Goal: Use online tool/utility: Utilize a website feature to perform a specific function

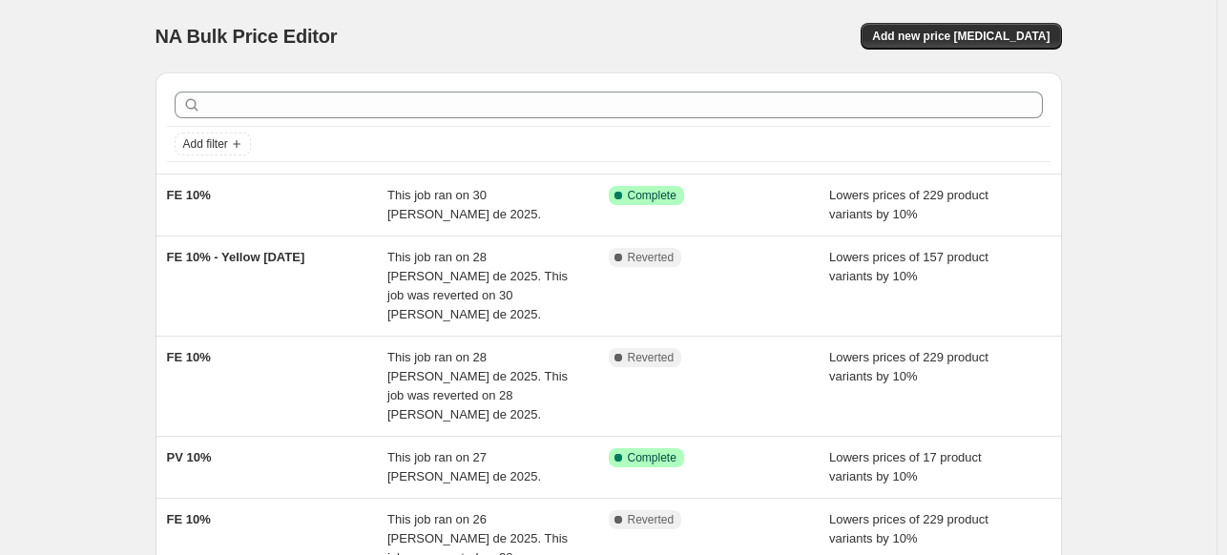
scroll to position [95, 0]
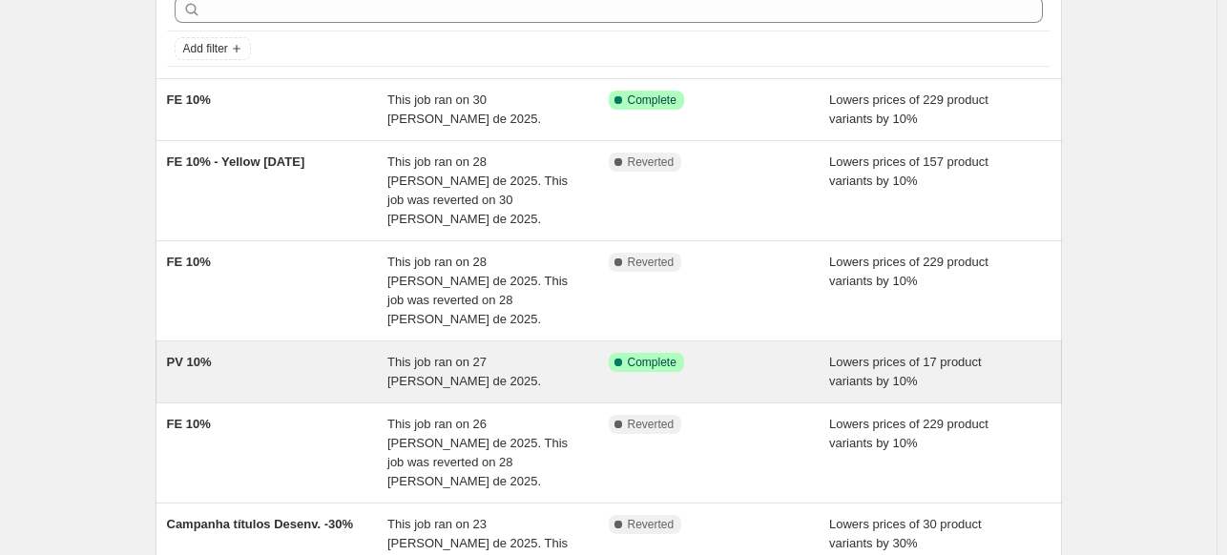
click at [290, 353] on div "PV 10%" at bounding box center [277, 372] width 221 height 38
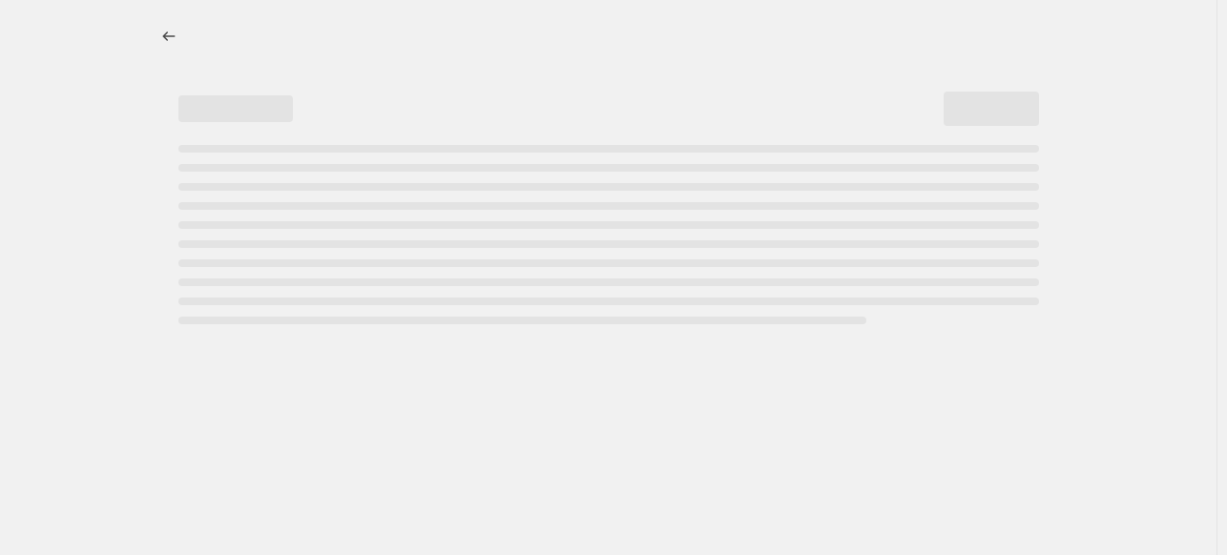
select select "percentage"
select select "collection"
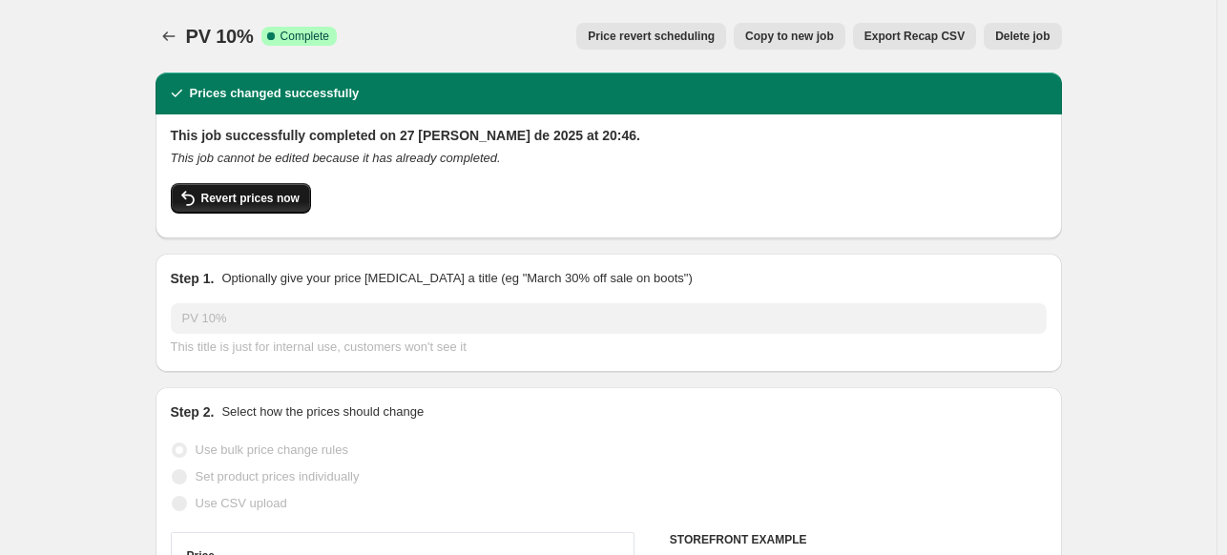
click at [246, 197] on span "Revert prices now" at bounding box center [250, 198] width 98 height 15
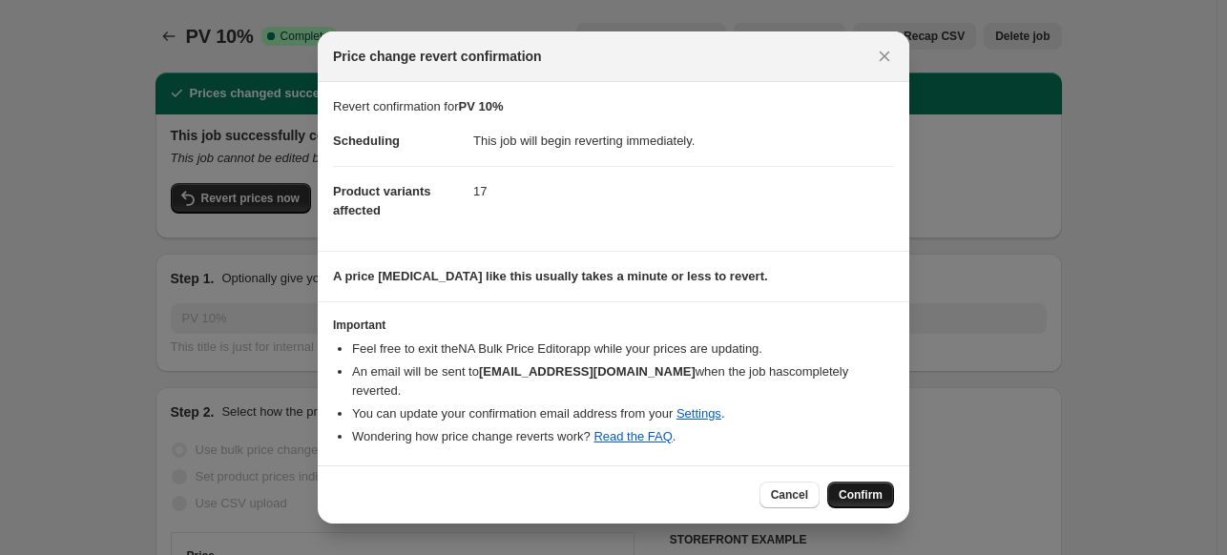
click at [870, 488] on span "Confirm" at bounding box center [861, 494] width 44 height 15
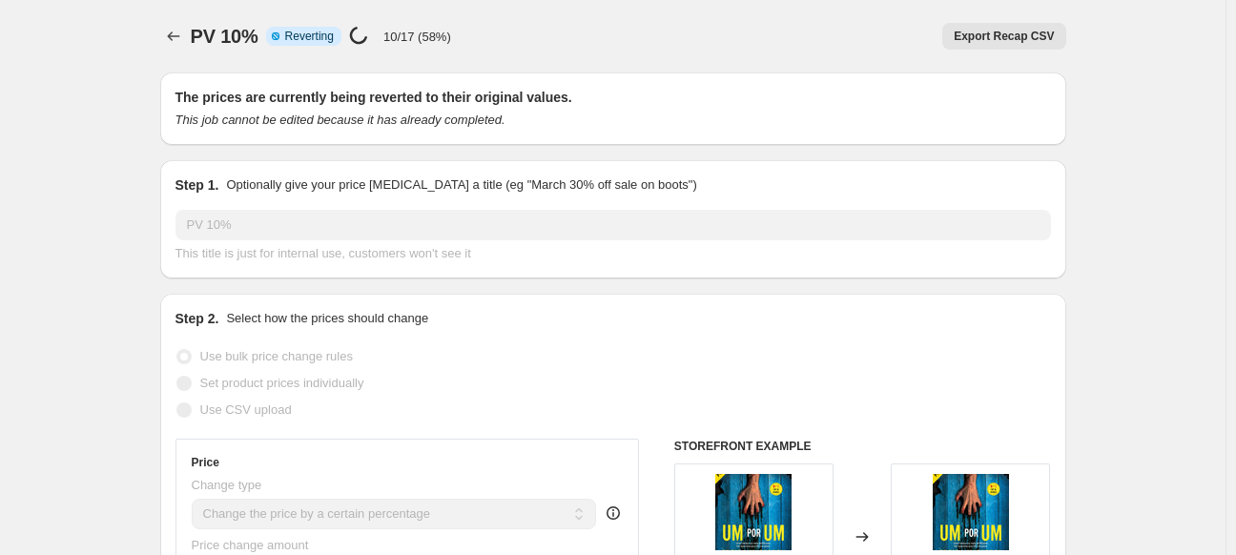
select select "percentage"
select select "collection"
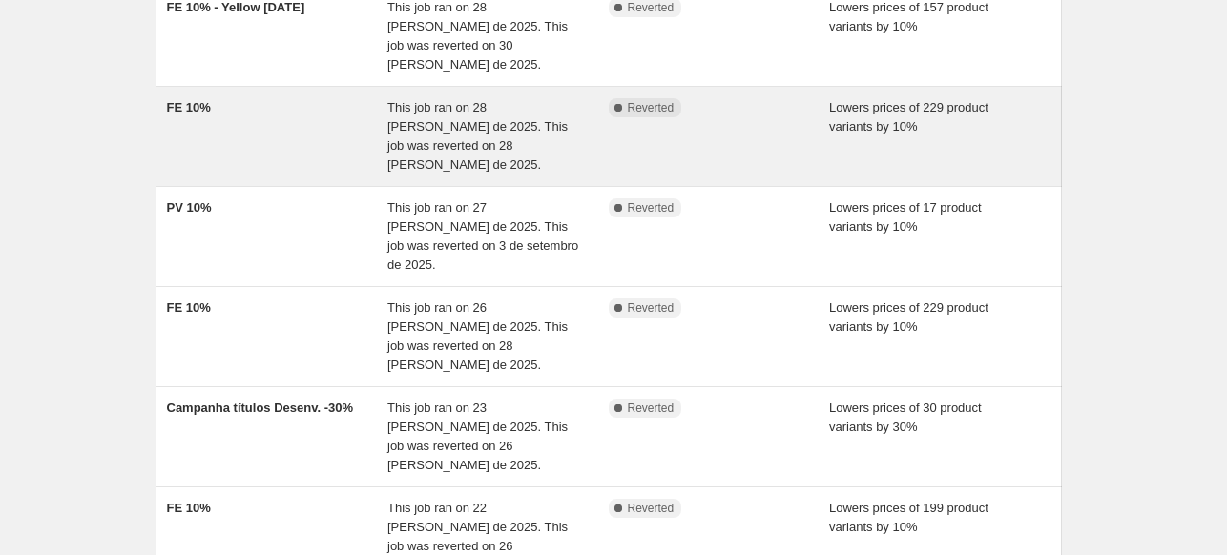
scroll to position [286, 0]
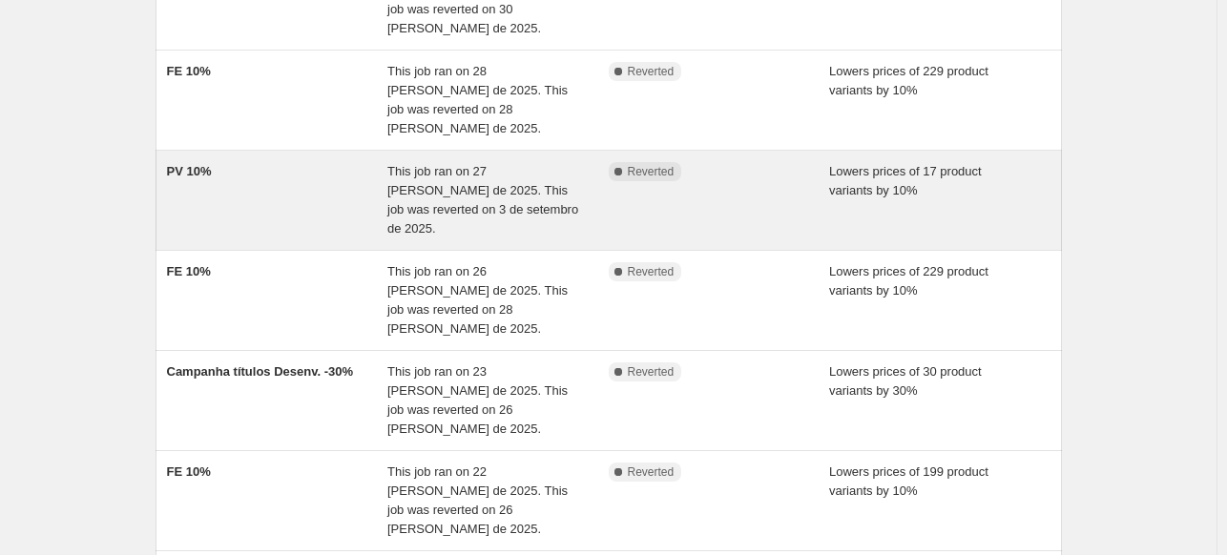
click at [286, 162] on div "PV 10%" at bounding box center [277, 200] width 221 height 76
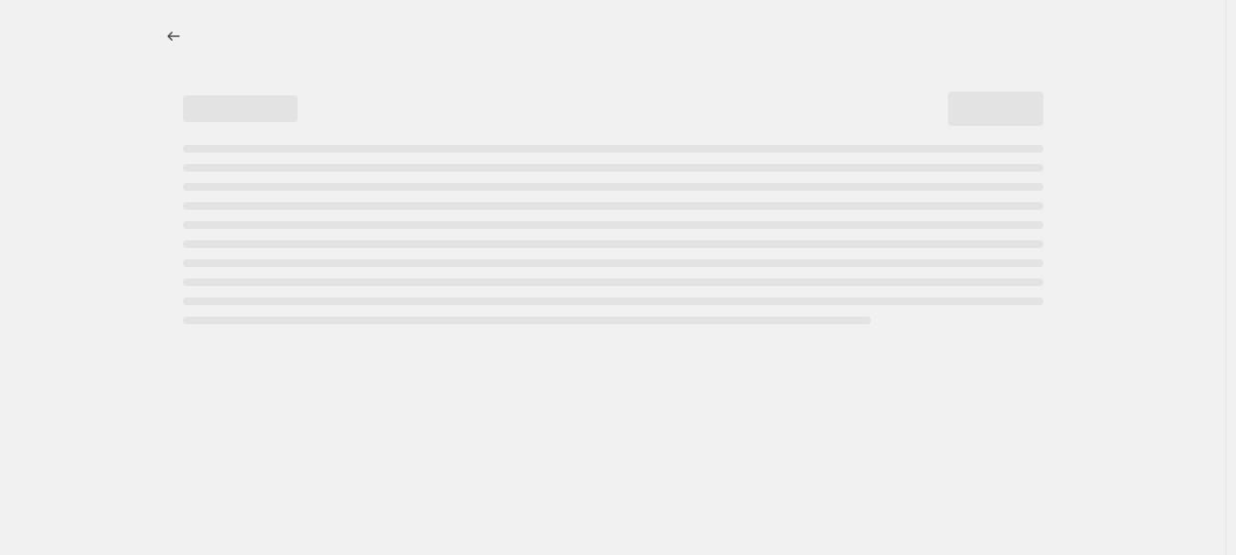
select select "percentage"
select select "collection"
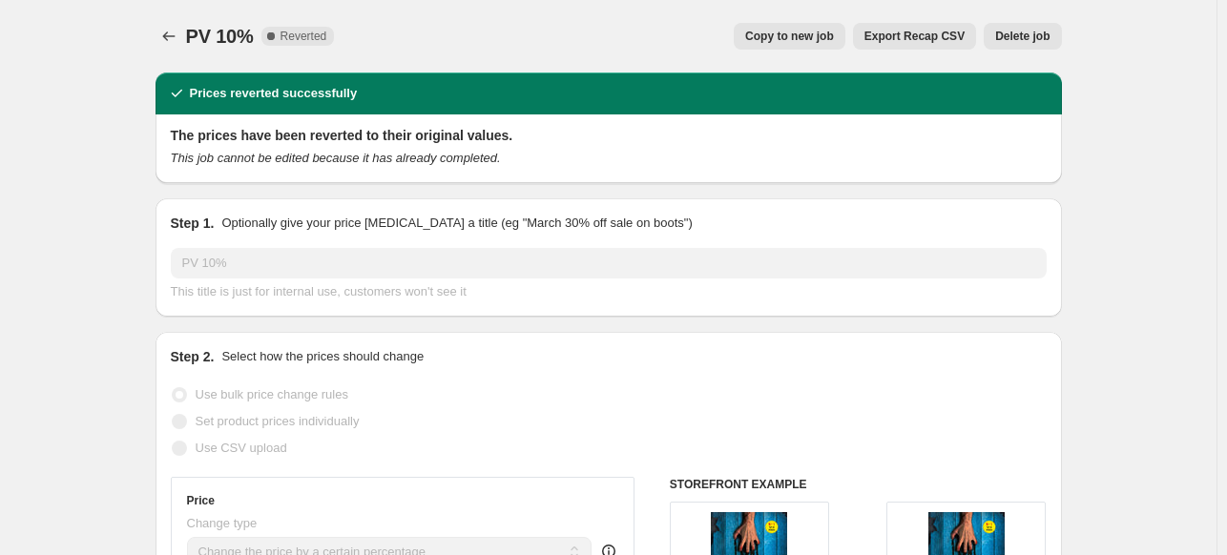
click at [802, 37] on span "Copy to new job" at bounding box center [789, 36] width 89 height 15
select select "percentage"
select select "collection"
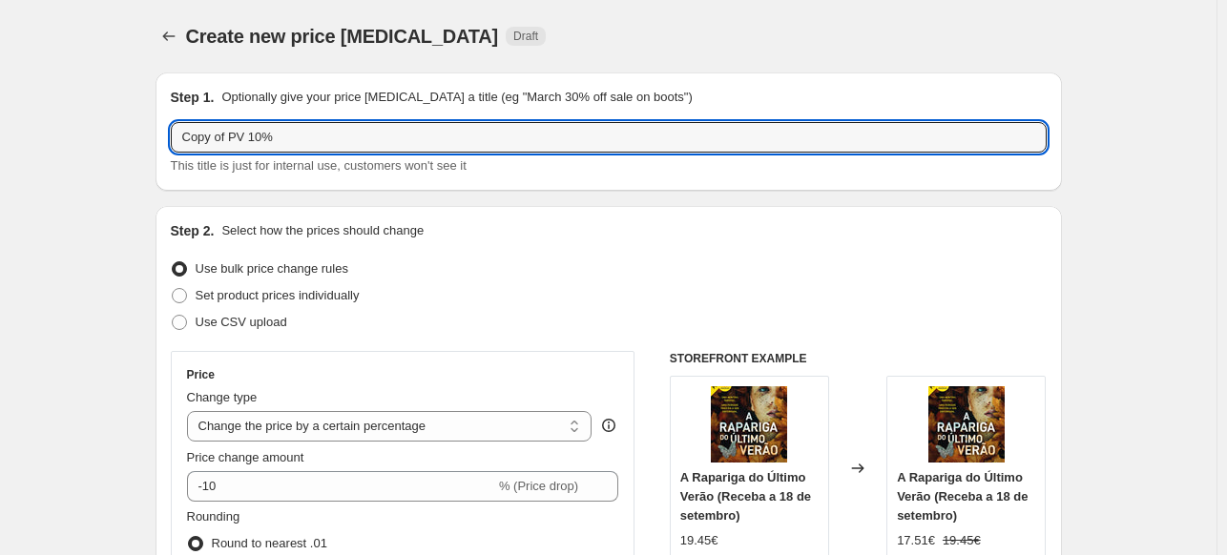
drag, startPoint x: 231, startPoint y: 136, endPoint x: 132, endPoint y: 141, distance: 99.3
type input "PV 10%"
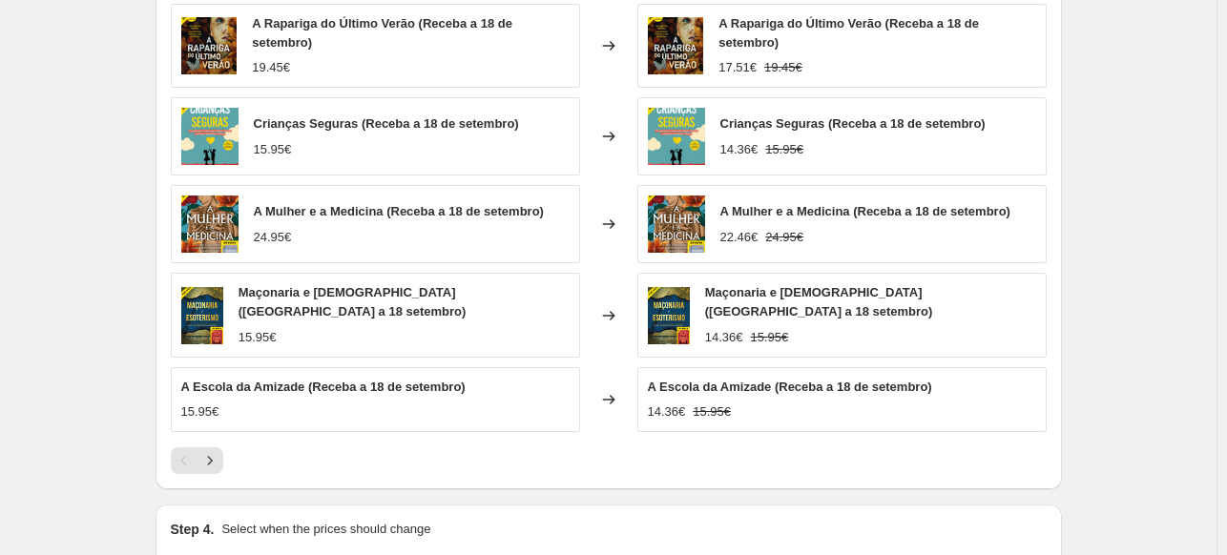
scroll to position [1557, 0]
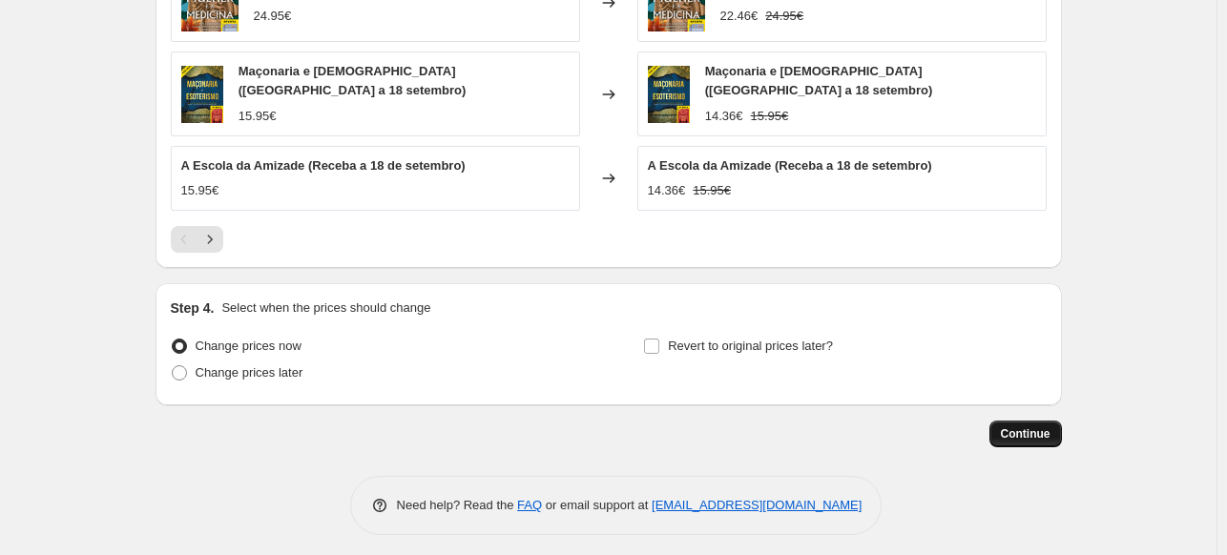
click at [1032, 426] on span "Continue" at bounding box center [1026, 433] width 50 height 15
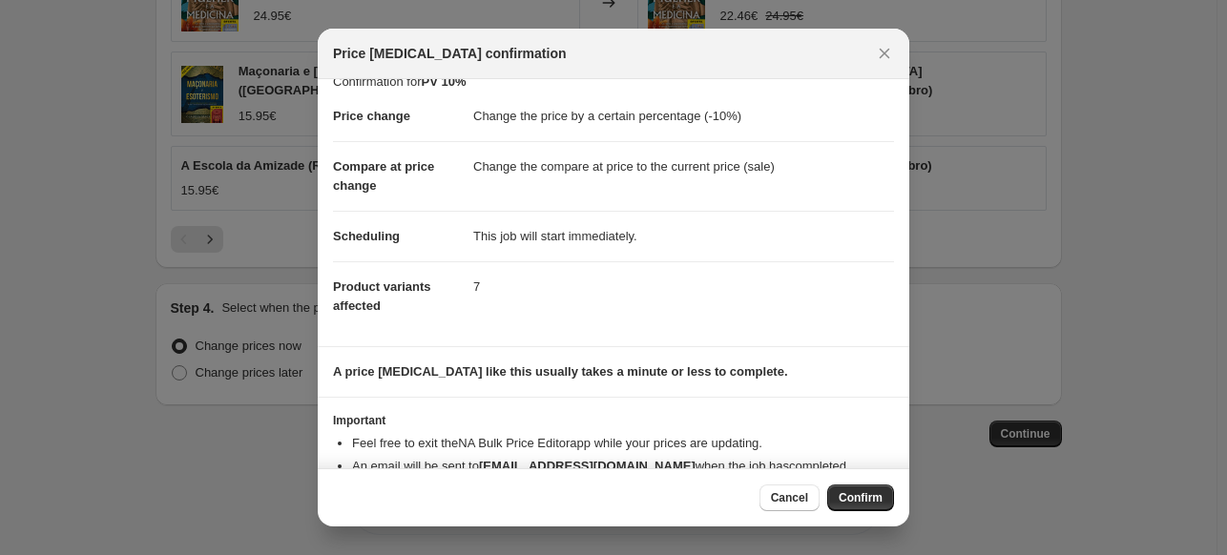
scroll to position [0, 0]
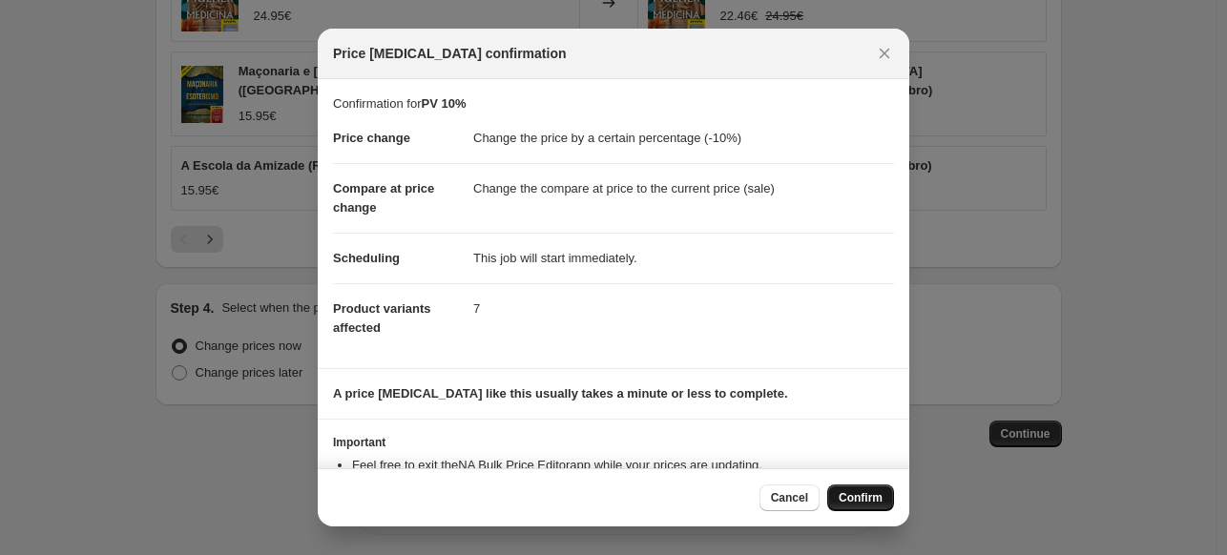
click at [878, 500] on span "Confirm" at bounding box center [861, 497] width 44 height 15
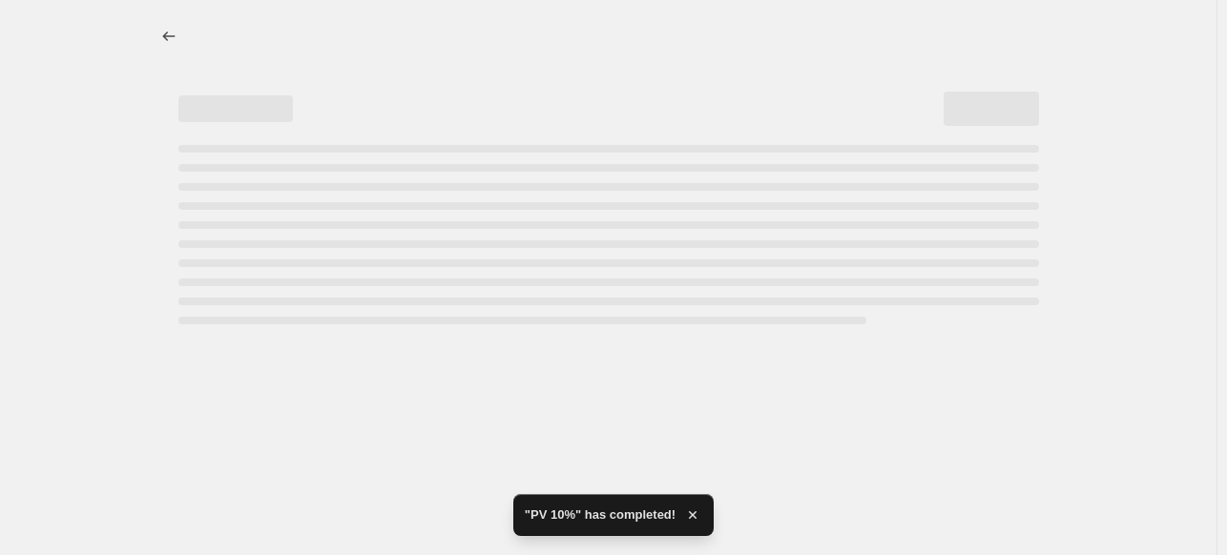
select select "percentage"
select select "collection"
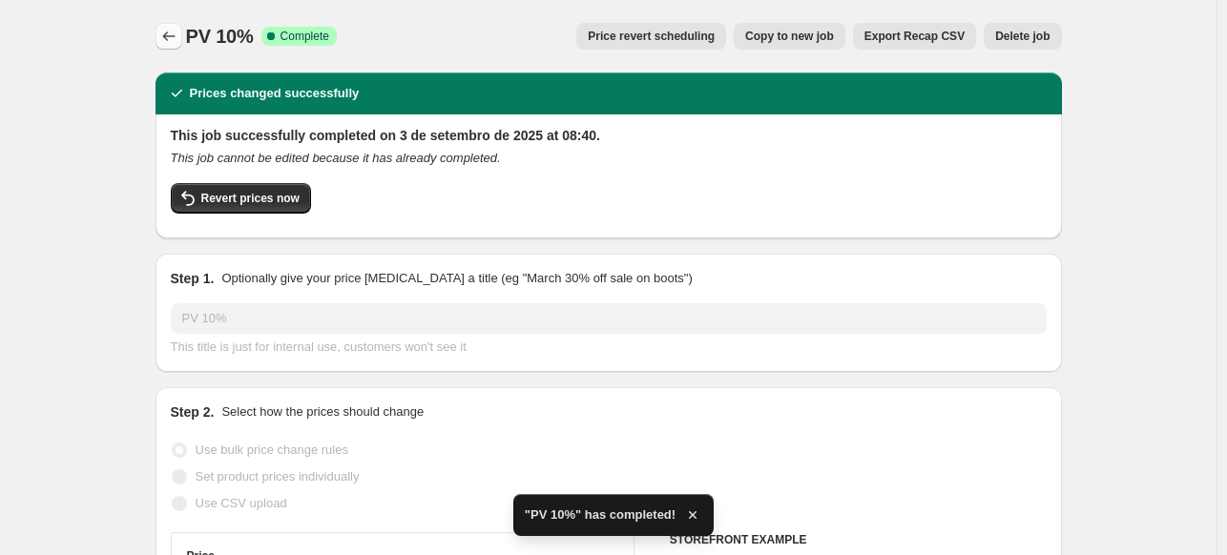
click at [167, 35] on icon "Price change jobs" at bounding box center [168, 36] width 19 height 19
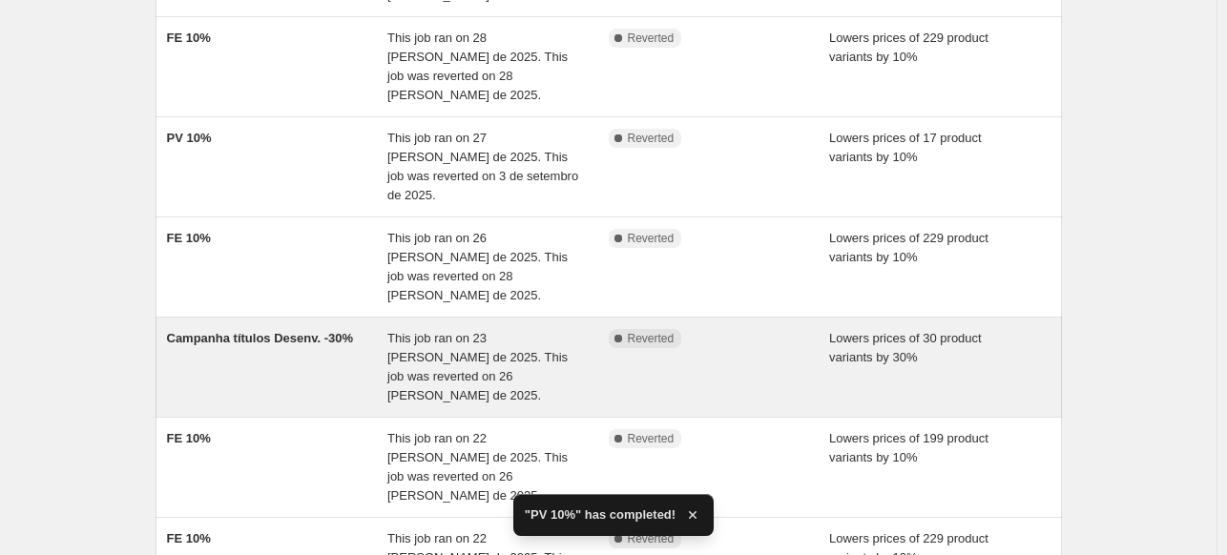
scroll to position [557, 0]
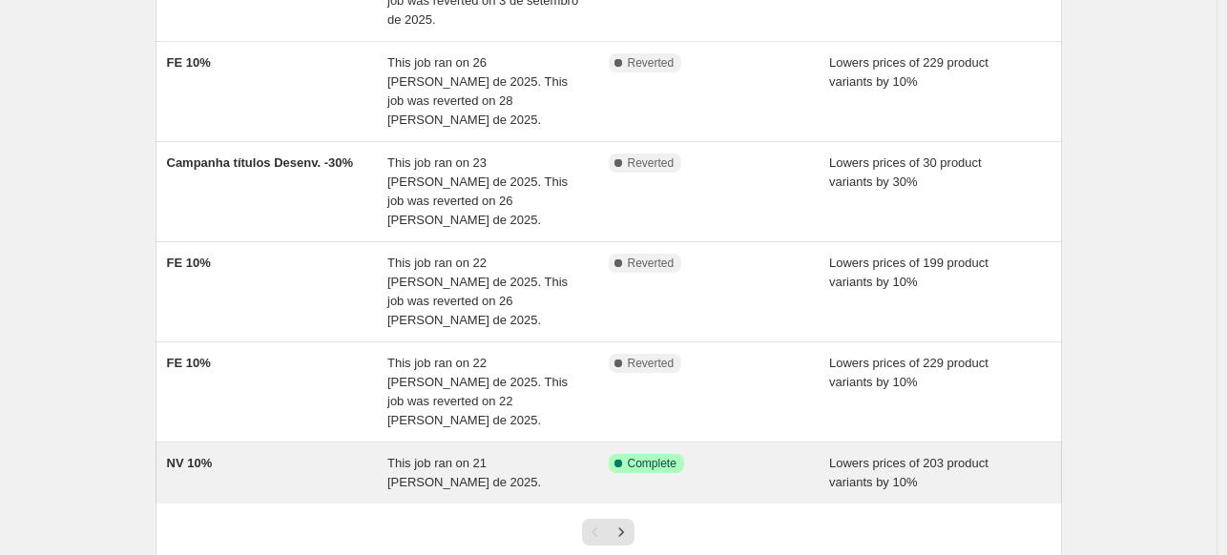
click at [322, 454] on div "NV 10%" at bounding box center [277, 473] width 221 height 38
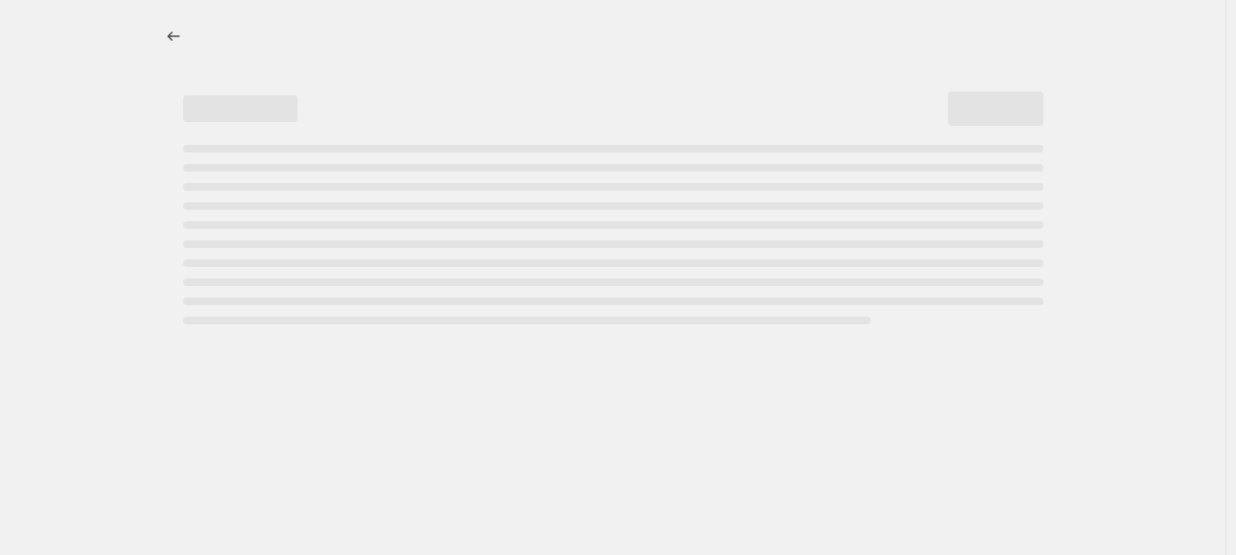
select select "percentage"
select select "collection"
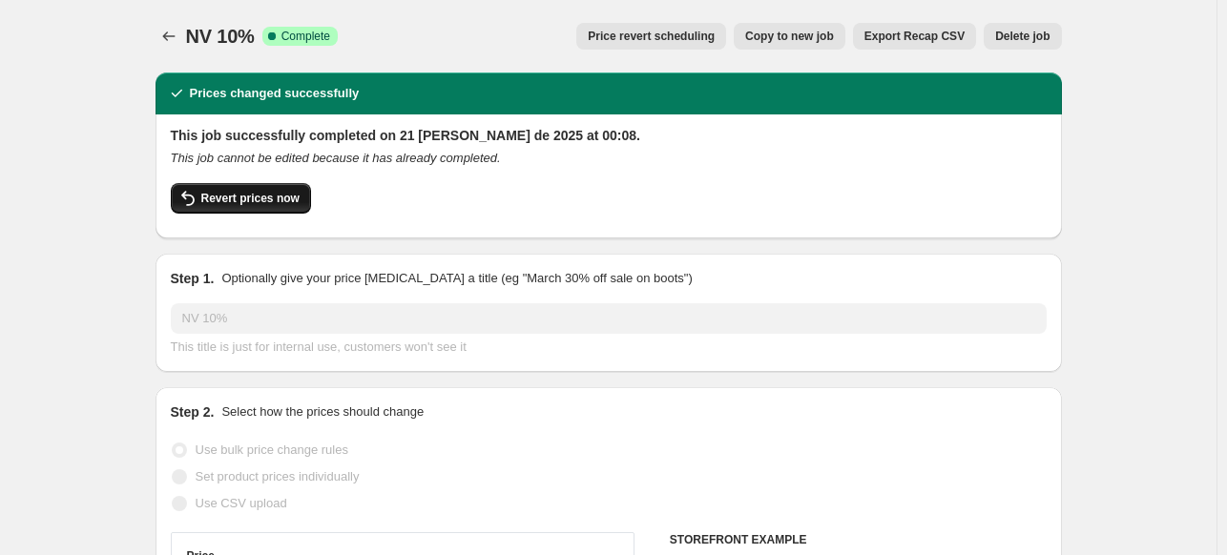
click at [261, 200] on span "Revert prices now" at bounding box center [250, 198] width 98 height 15
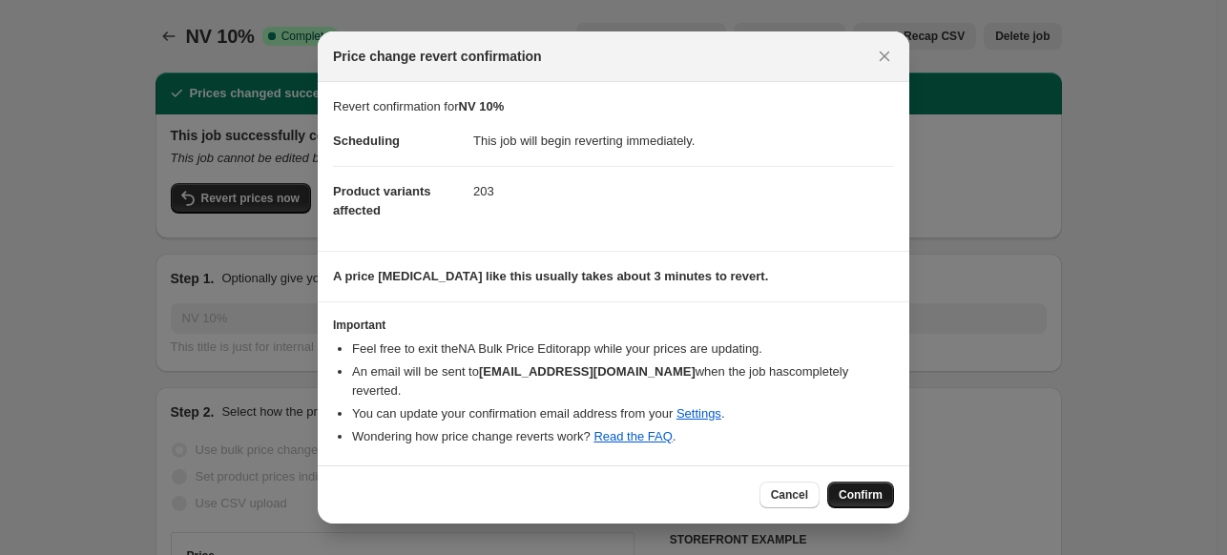
click at [860, 487] on span "Confirm" at bounding box center [861, 494] width 44 height 15
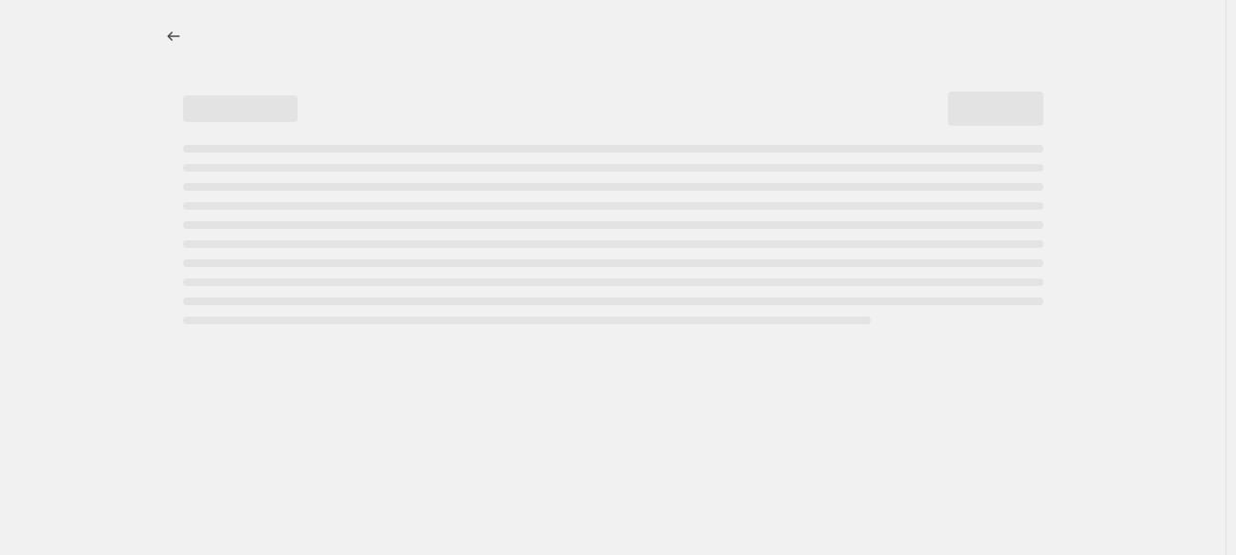
select select "percentage"
select select "collection"
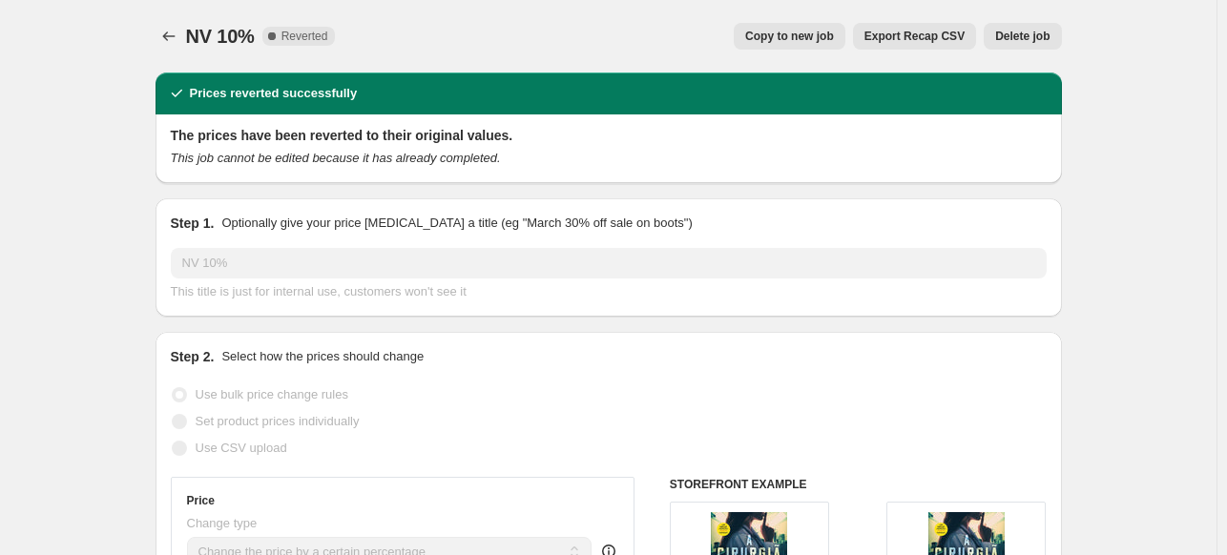
click at [818, 33] on span "Copy to new job" at bounding box center [789, 36] width 89 height 15
select select "percentage"
select select "collection"
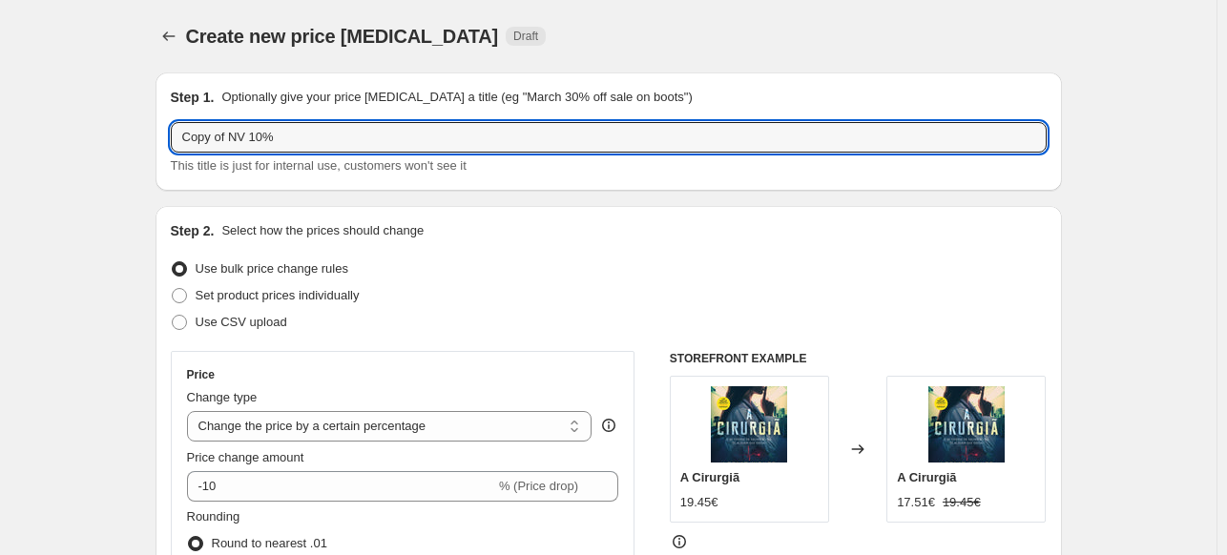
drag, startPoint x: 234, startPoint y: 135, endPoint x: 108, endPoint y: 133, distance: 126.0
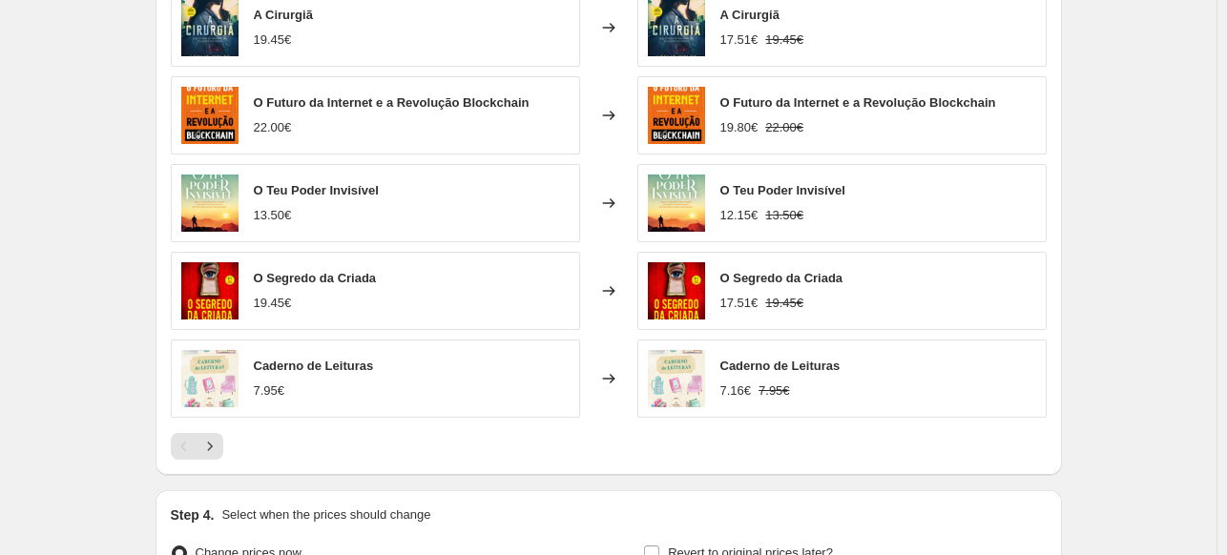
scroll to position [1565, 0]
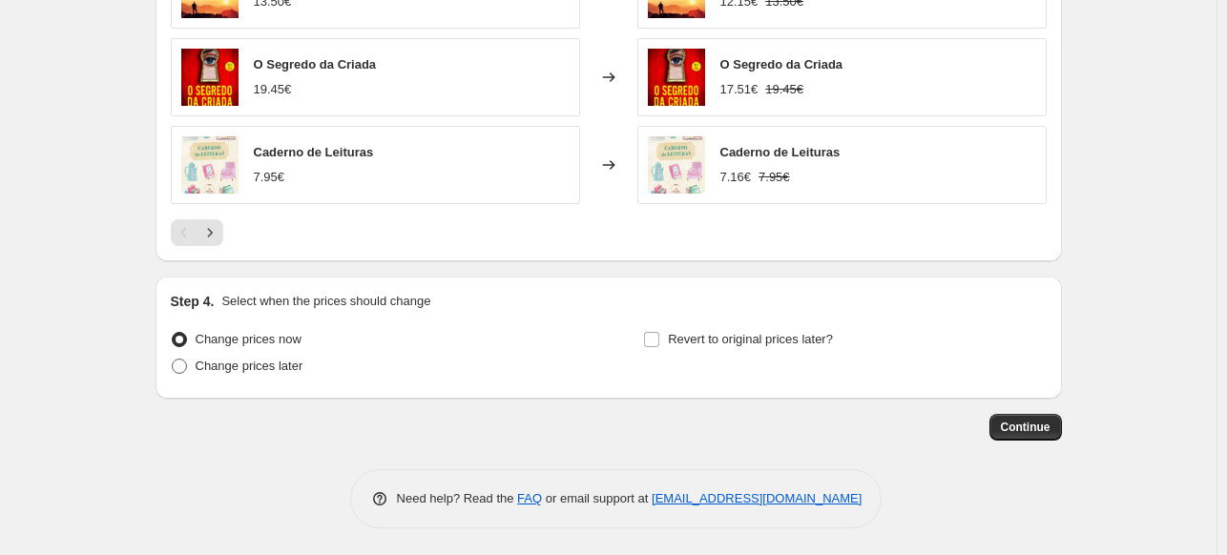
type input "NV 10%"
click at [183, 368] on span at bounding box center [179, 366] width 15 height 15
click at [173, 360] on input "Change prices later" at bounding box center [172, 359] width 1 height 1
radio input "true"
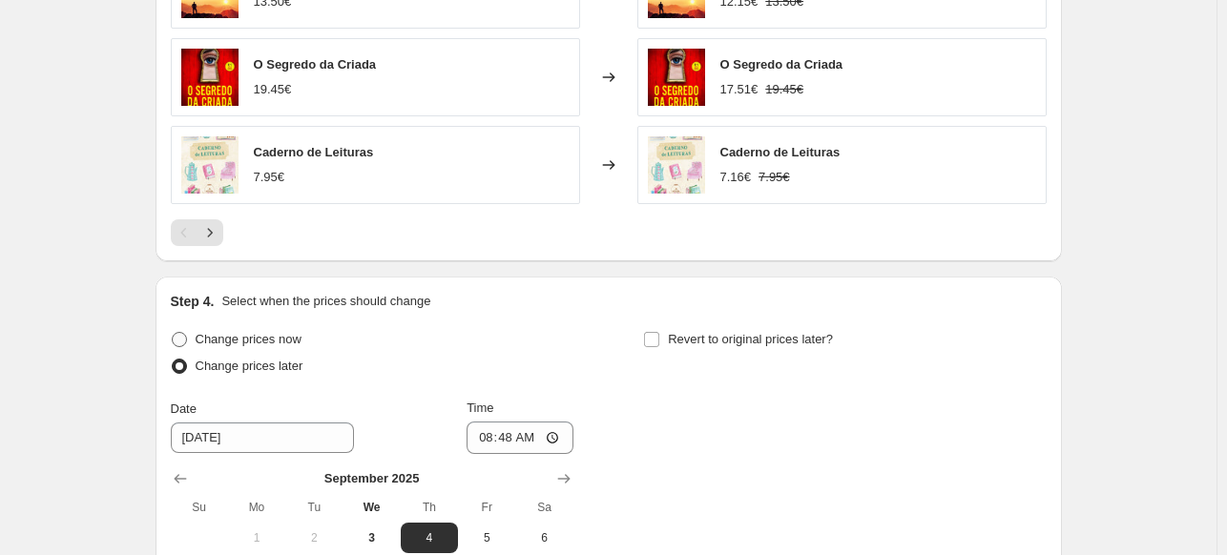
click at [179, 326] on label "Change prices now" at bounding box center [236, 339] width 131 height 27
click at [173, 332] on input "Change prices now" at bounding box center [172, 332] width 1 height 1
radio input "true"
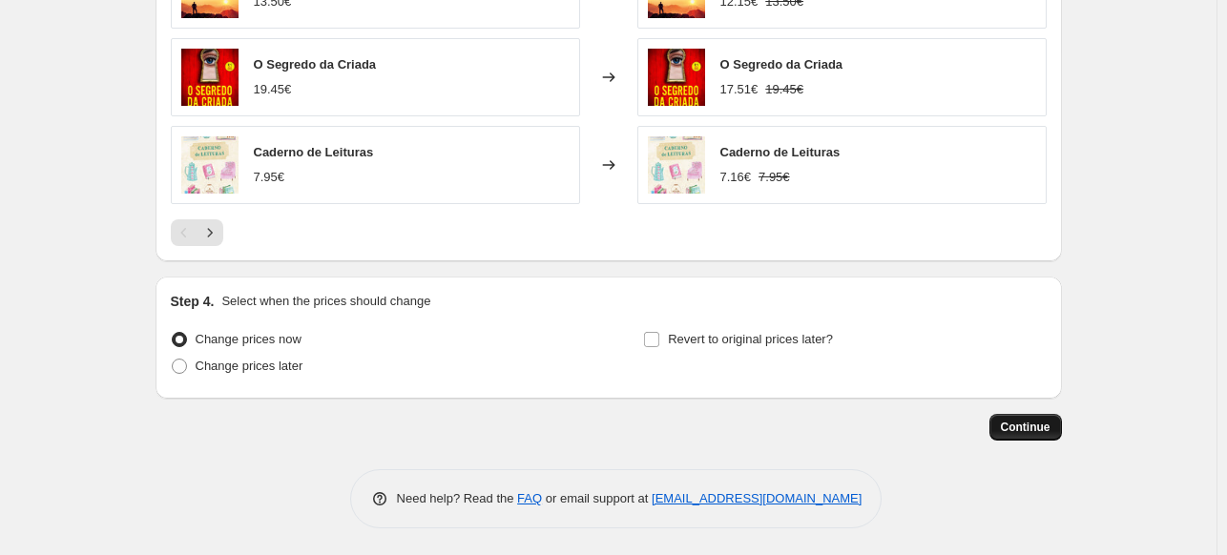
click at [1013, 434] on button "Continue" at bounding box center [1025, 427] width 73 height 27
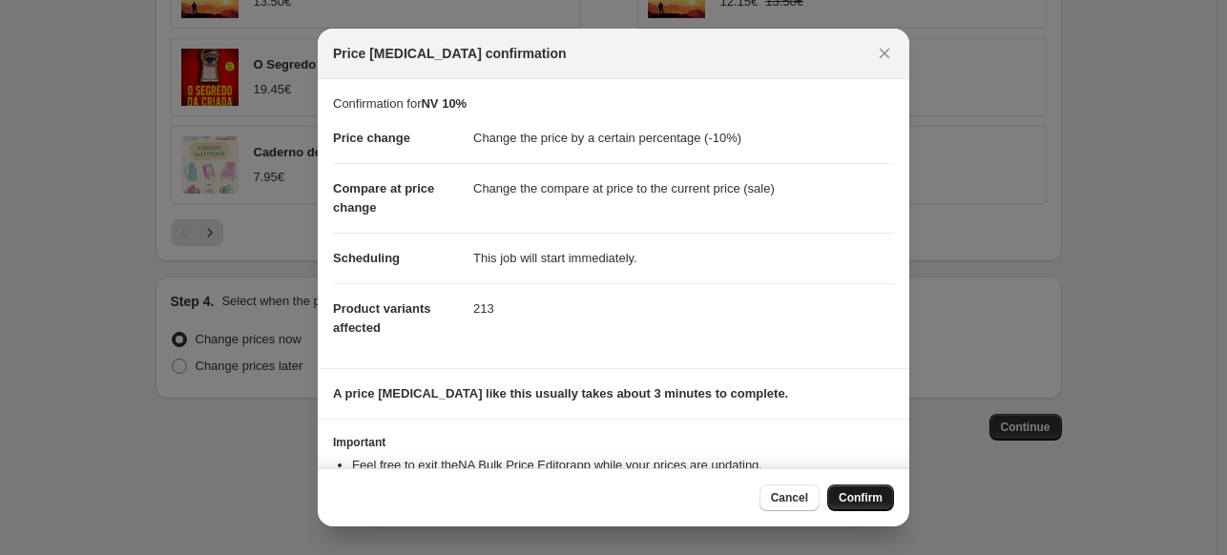
click at [876, 506] on span "Confirm" at bounding box center [861, 497] width 44 height 15
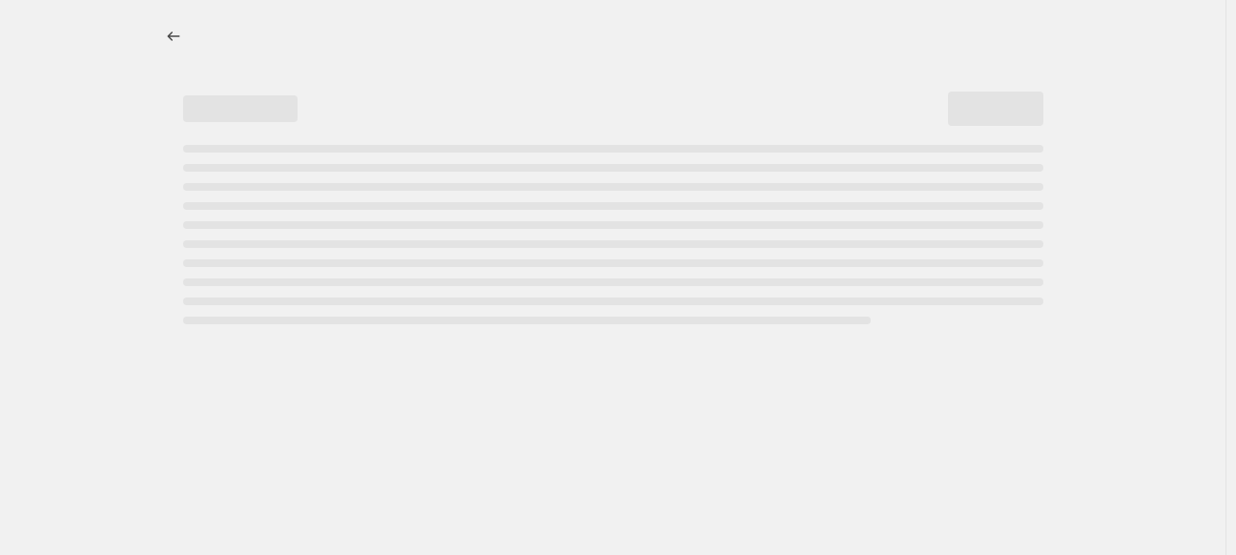
select select "percentage"
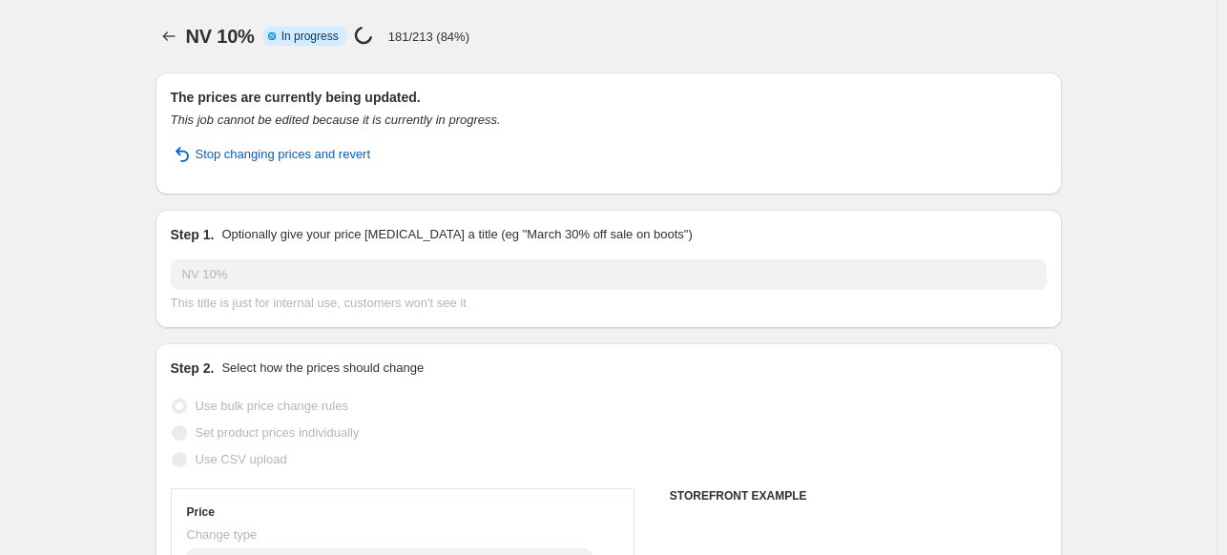
select select "collection"
